Goal: Task Accomplishment & Management: Use online tool/utility

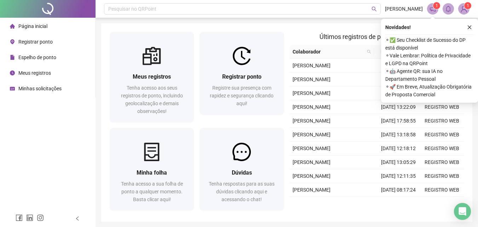
click at [54, 43] on li "Registrar ponto" at bounding box center [47, 42] width 92 height 14
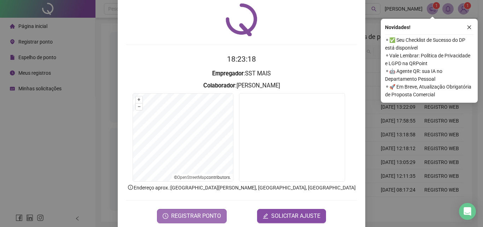
scroll to position [34, 0]
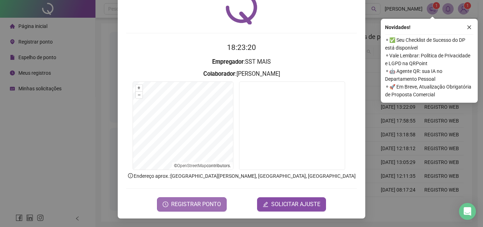
click at [198, 204] on span "REGISTRAR PONTO" at bounding box center [196, 204] width 50 height 8
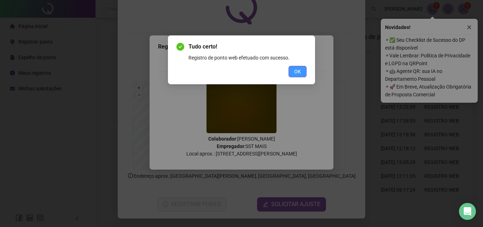
click at [289, 74] on button "OK" at bounding box center [297, 71] width 18 height 11
